Goal: Check status: Check status

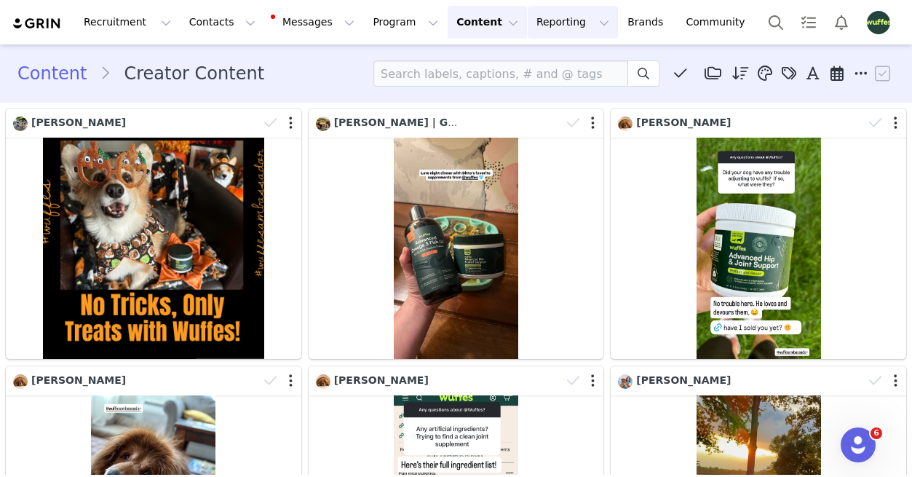
click at [564, 28] on button "Reporting Reporting" at bounding box center [573, 22] width 90 height 33
click at [533, 65] on p "Dashboard" at bounding box center [530, 64] width 55 height 15
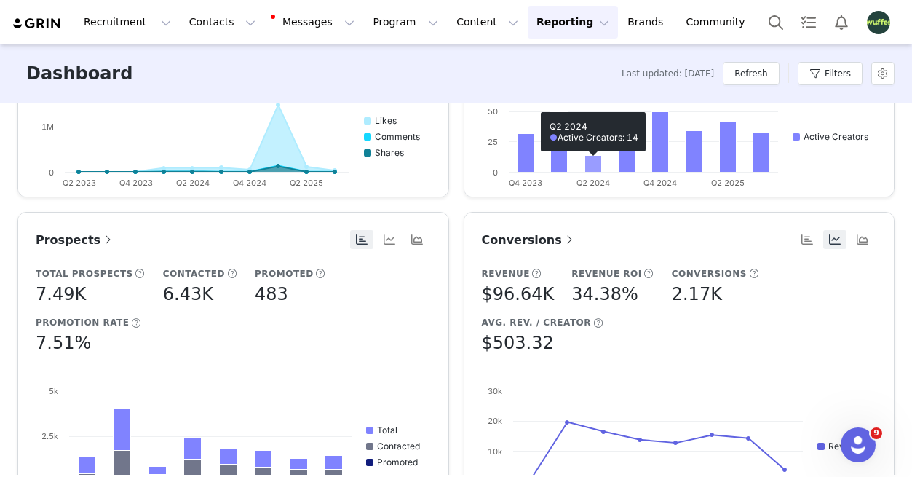
scroll to position [557, 0]
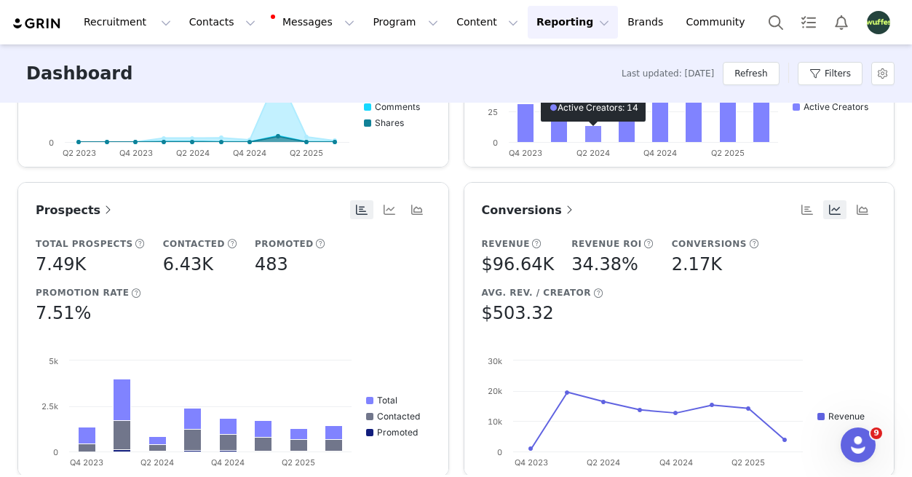
click at [539, 213] on span "Conversions" at bounding box center [529, 210] width 95 height 14
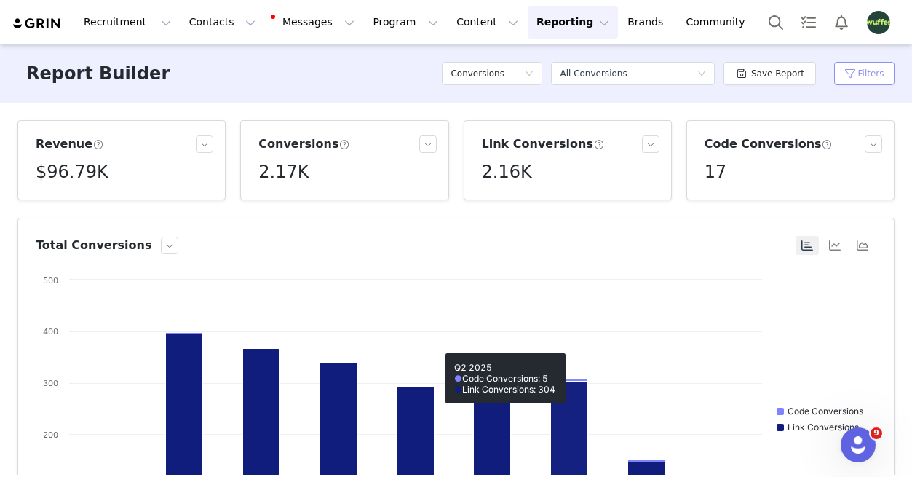
click at [866, 81] on button "Filters" at bounding box center [864, 73] width 60 height 23
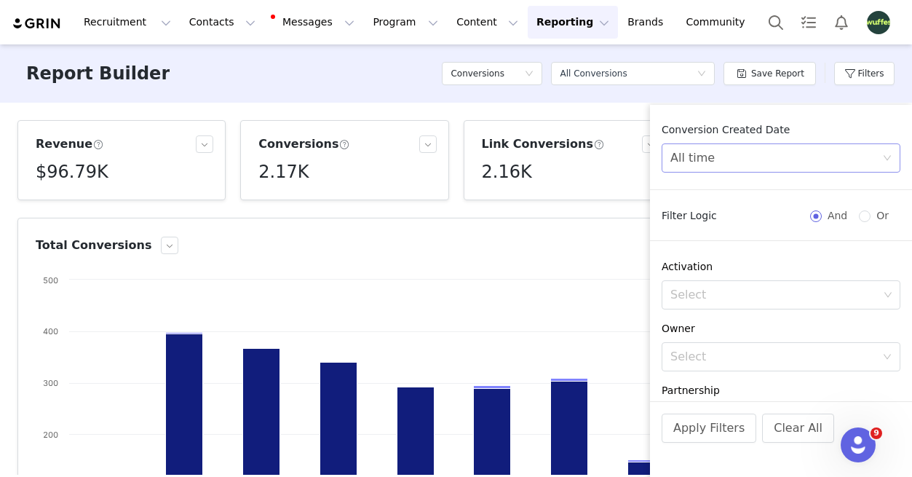
click at [726, 155] on div "All time" at bounding box center [776, 158] width 212 height 28
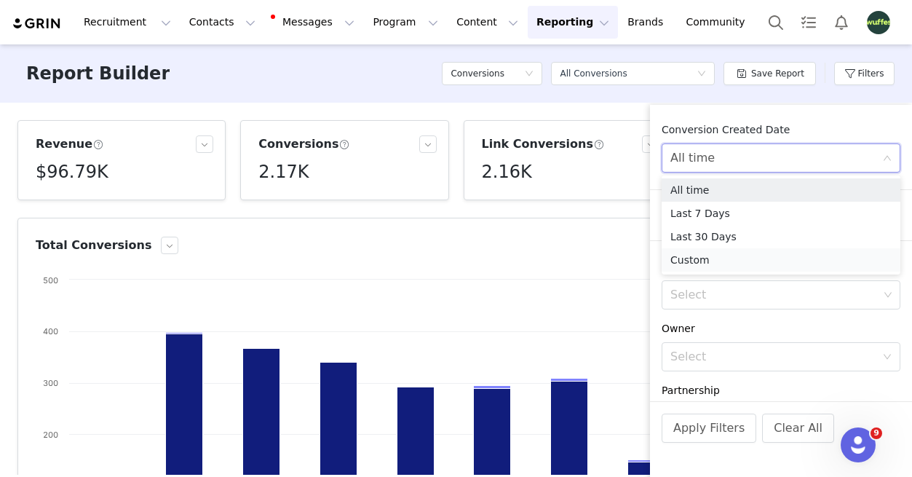
click at [725, 256] on li "Custom" at bounding box center [781, 259] width 239 height 23
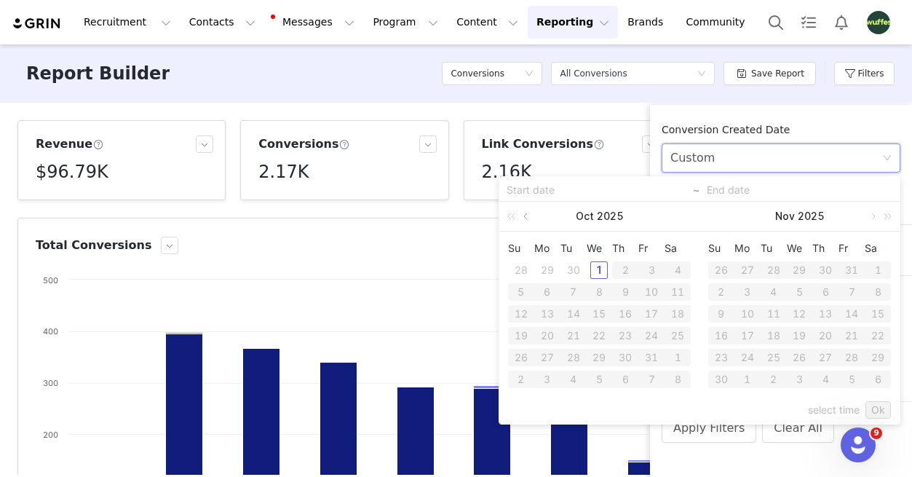
click at [526, 221] on link at bounding box center [526, 216] width 13 height 29
click at [549, 270] on div "1" at bounding box center [547, 269] width 17 height 17
type input "[DATE]"
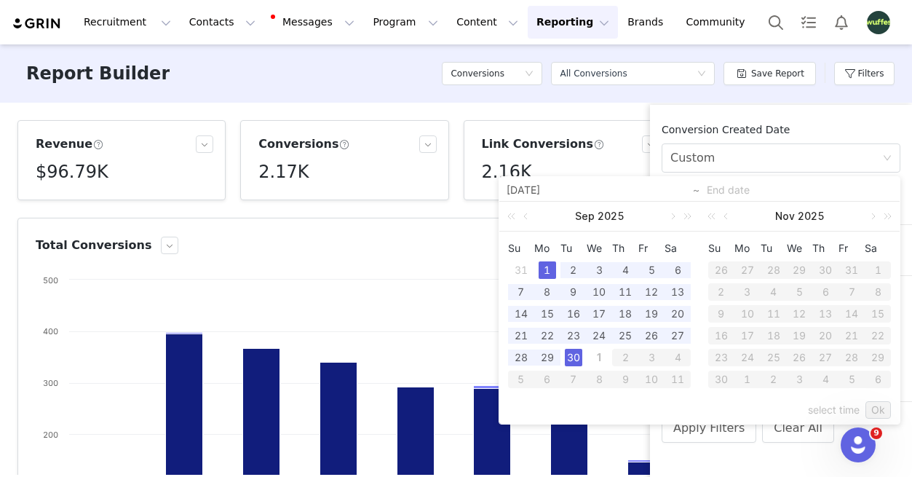
click at [575, 360] on div "30" at bounding box center [573, 357] width 17 height 17
type input "[DATE]"
click at [867, 405] on link "Ok" at bounding box center [877, 409] width 25 height 17
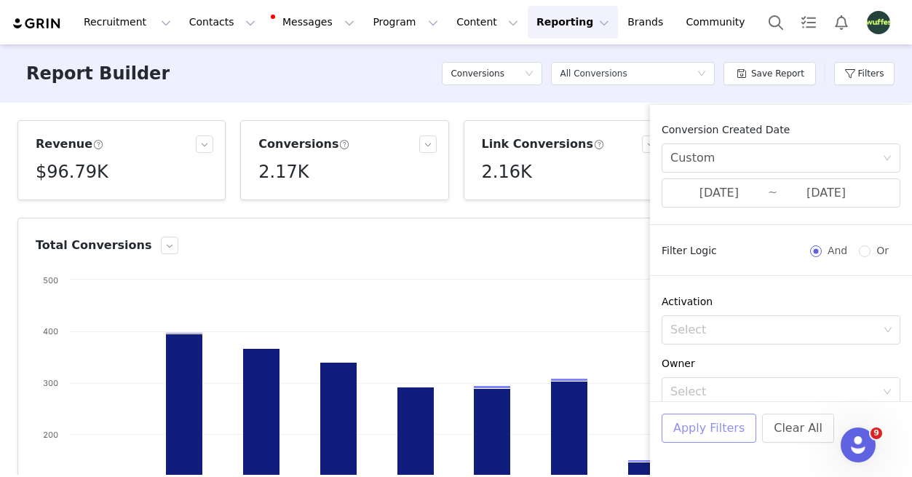
click at [732, 430] on button "Apply Filters" at bounding box center [709, 427] width 95 height 29
